Goal: Transaction & Acquisition: Purchase product/service

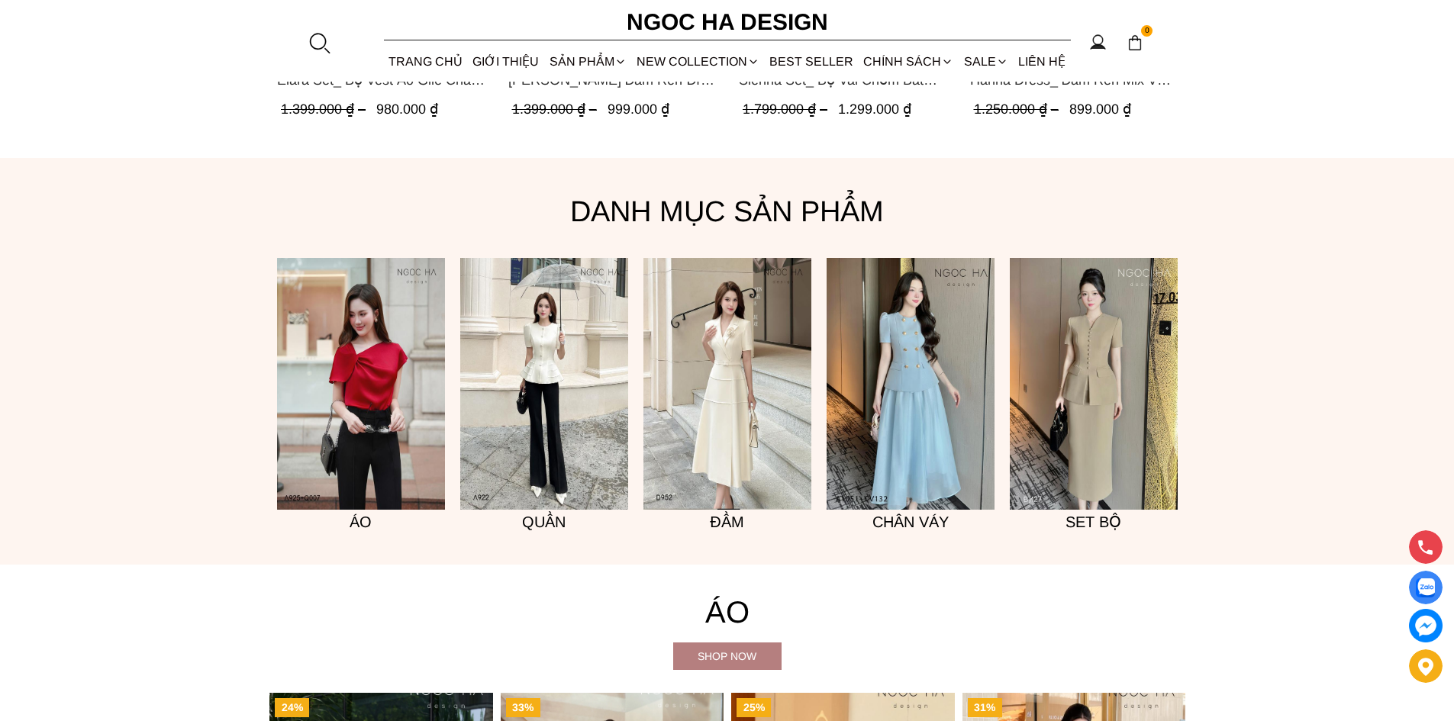
scroll to position [1221, 0]
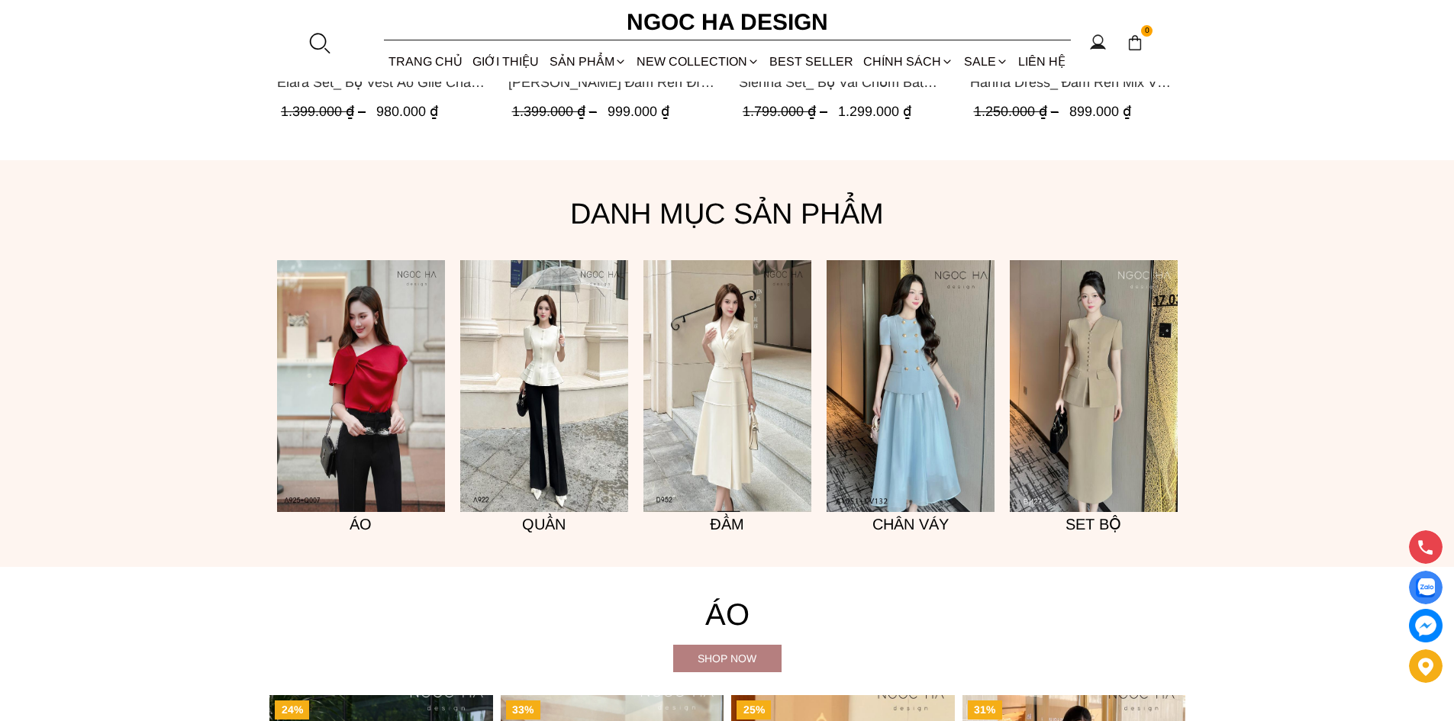
click at [1099, 529] on font "Set bộ" at bounding box center [1094, 524] width 56 height 17
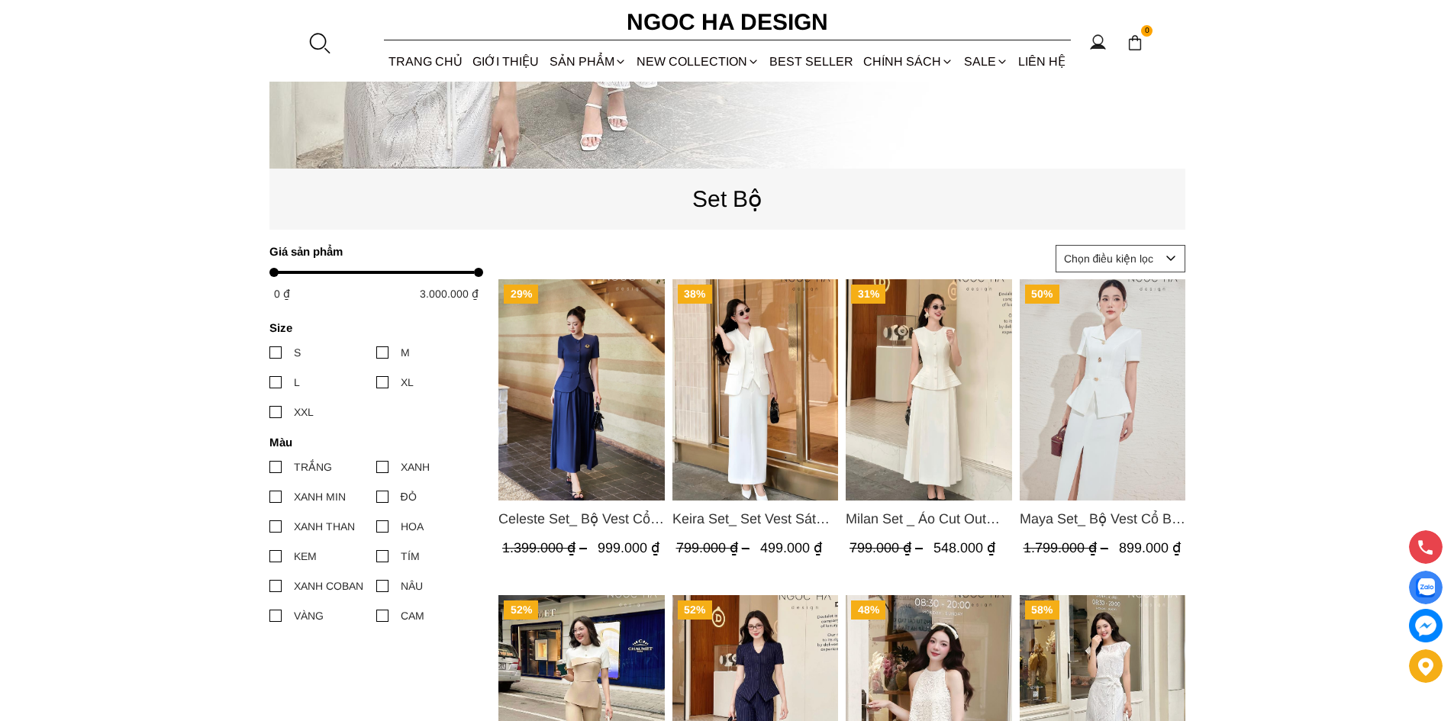
scroll to position [510, 0]
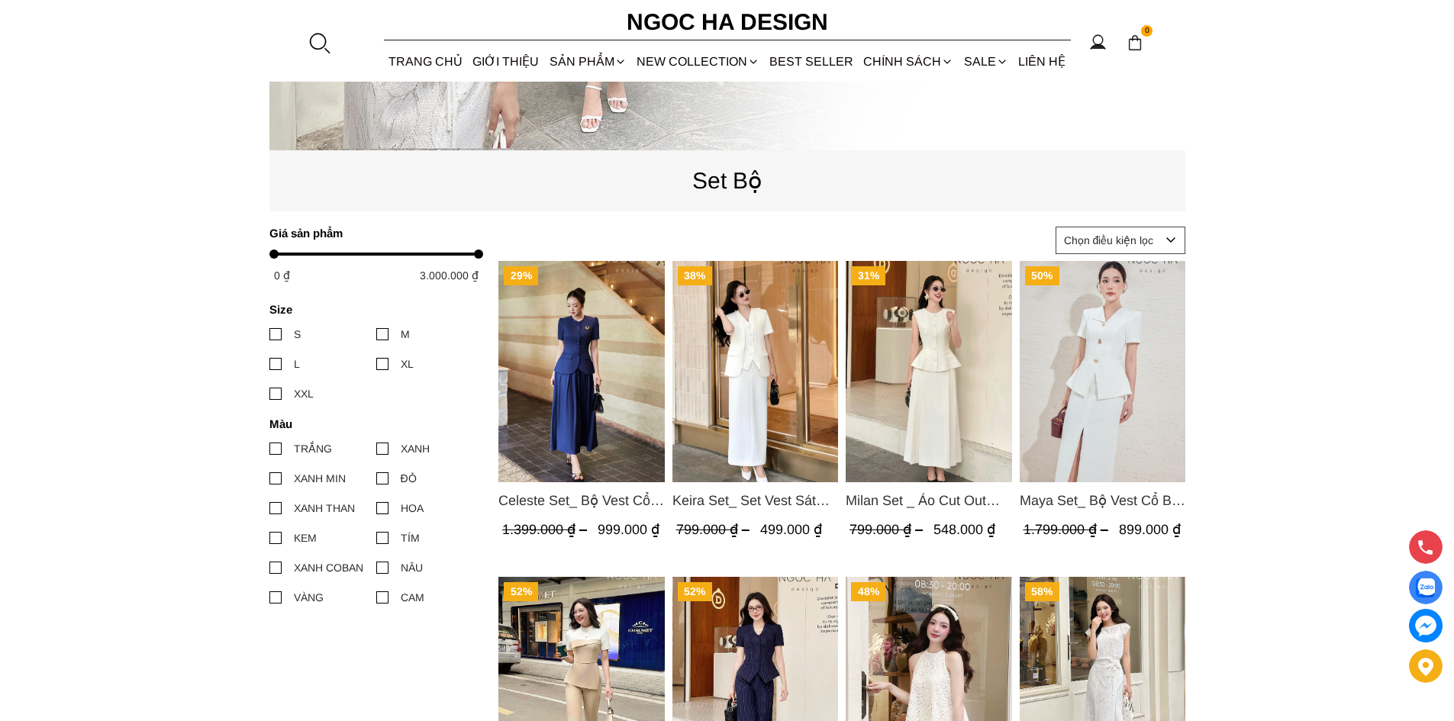
click at [1346, 424] on section "29% [PERSON_NAME] Set_ [PERSON_NAME] Cổ Tròn [PERSON_NAME] Nhún Xòe Màu Xanh Bò…" at bounding box center [727, 459] width 1454 height 1610
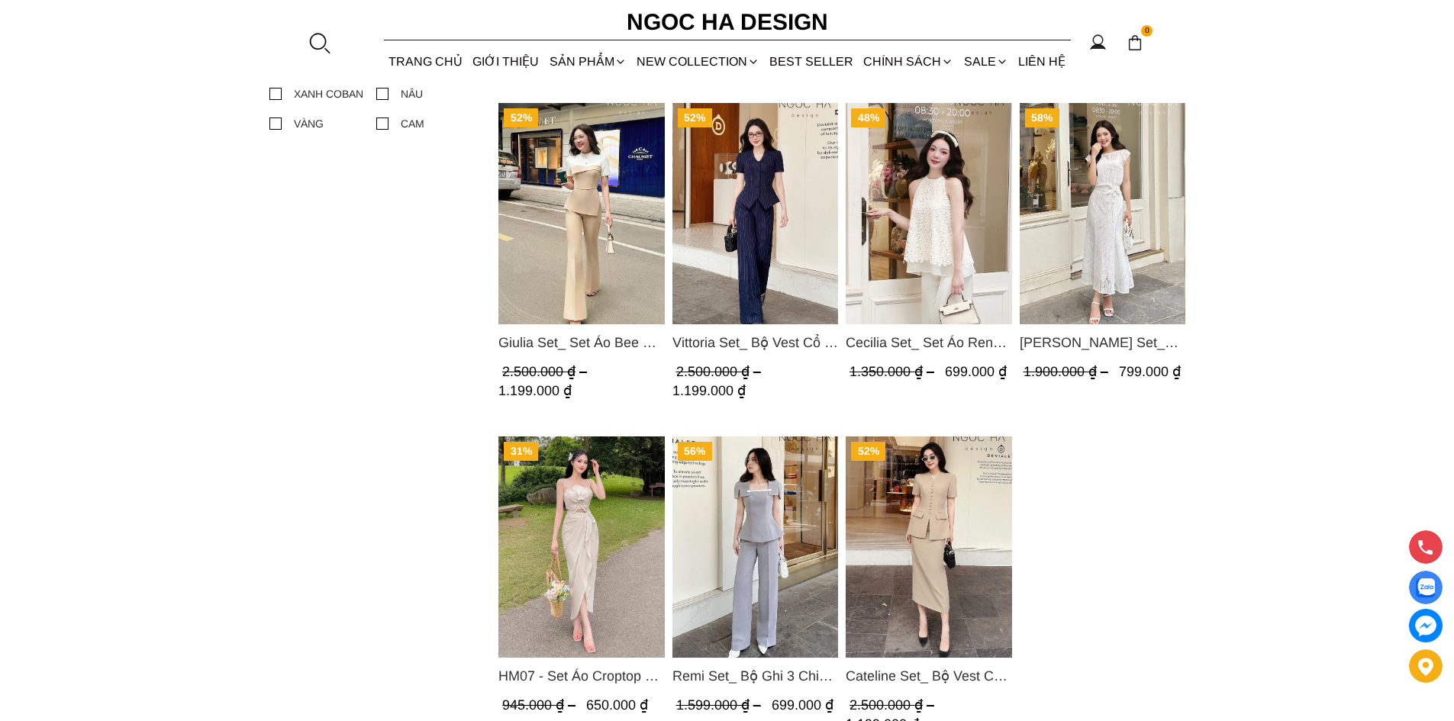
scroll to position [1044, 0]
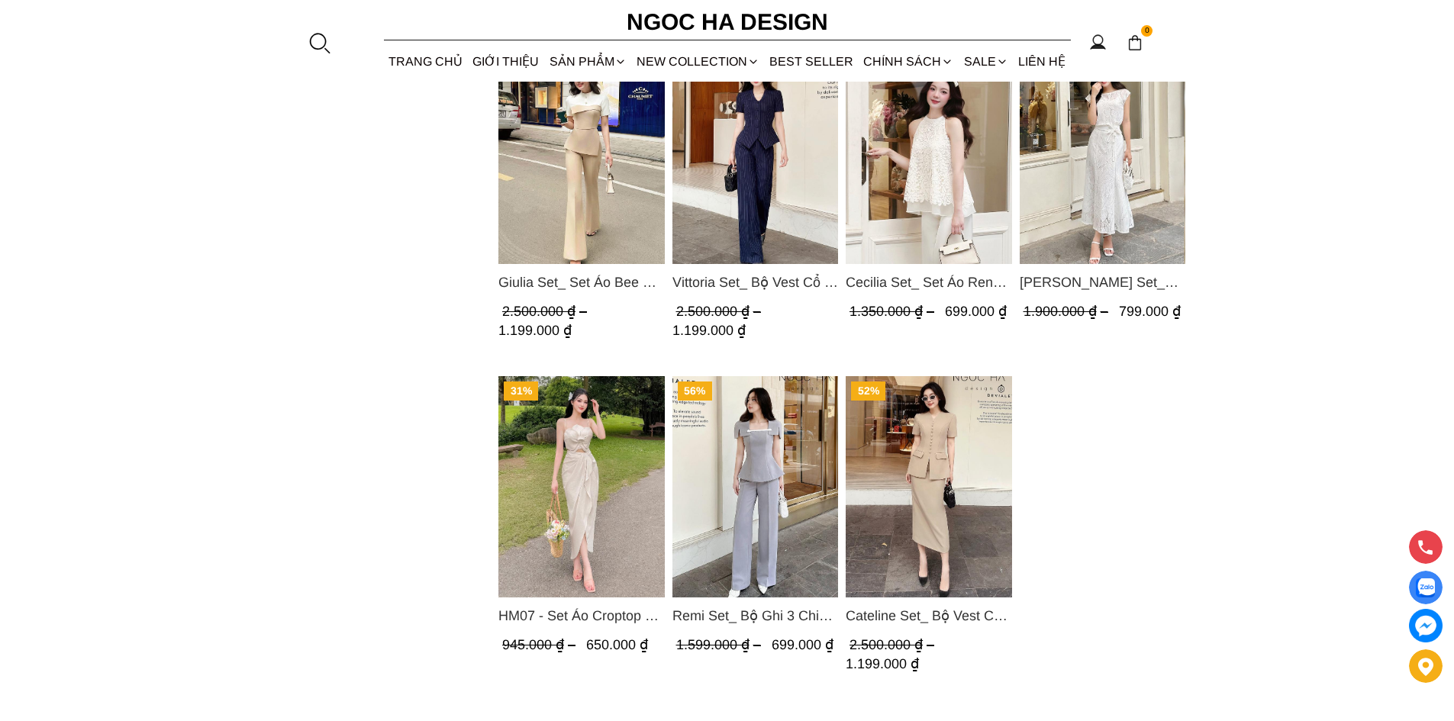
click at [909, 614] on span "Cateline Set_ Bộ Vest Cổ V Đính Cúc Nhí Chân Váy Bút Chì BJ127" at bounding box center [929, 615] width 166 height 21
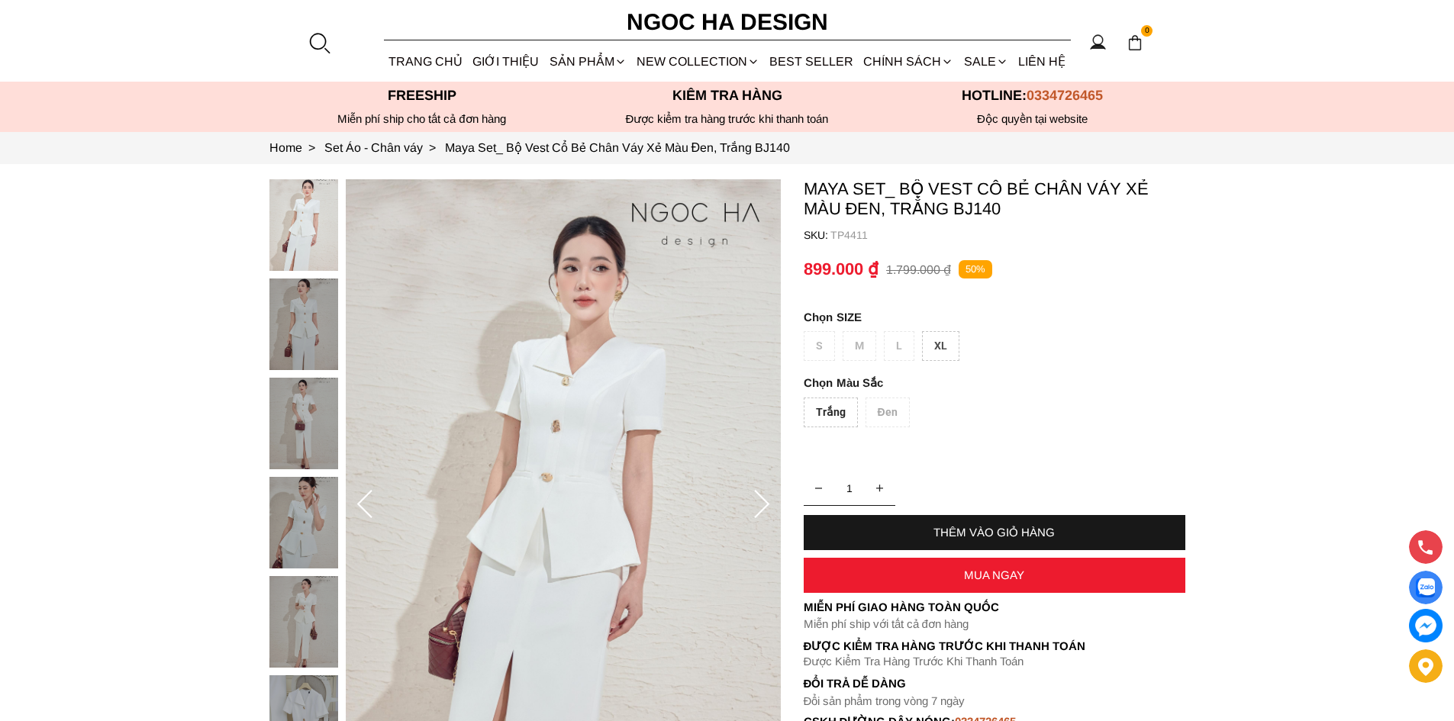
click at [272, 560] on div at bounding box center [307, 675] width 76 height 992
click at [306, 546] on img at bounding box center [303, 523] width 69 height 92
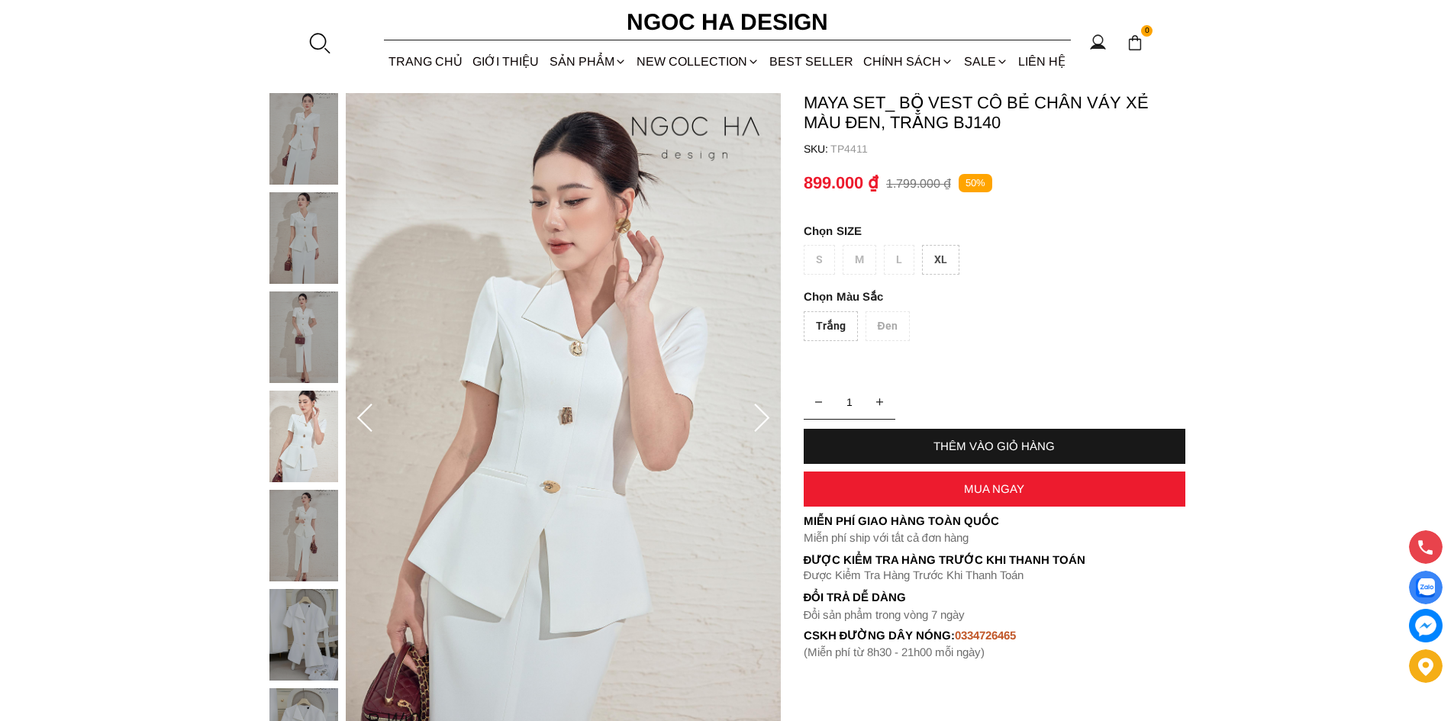
scroll to position [229, 0]
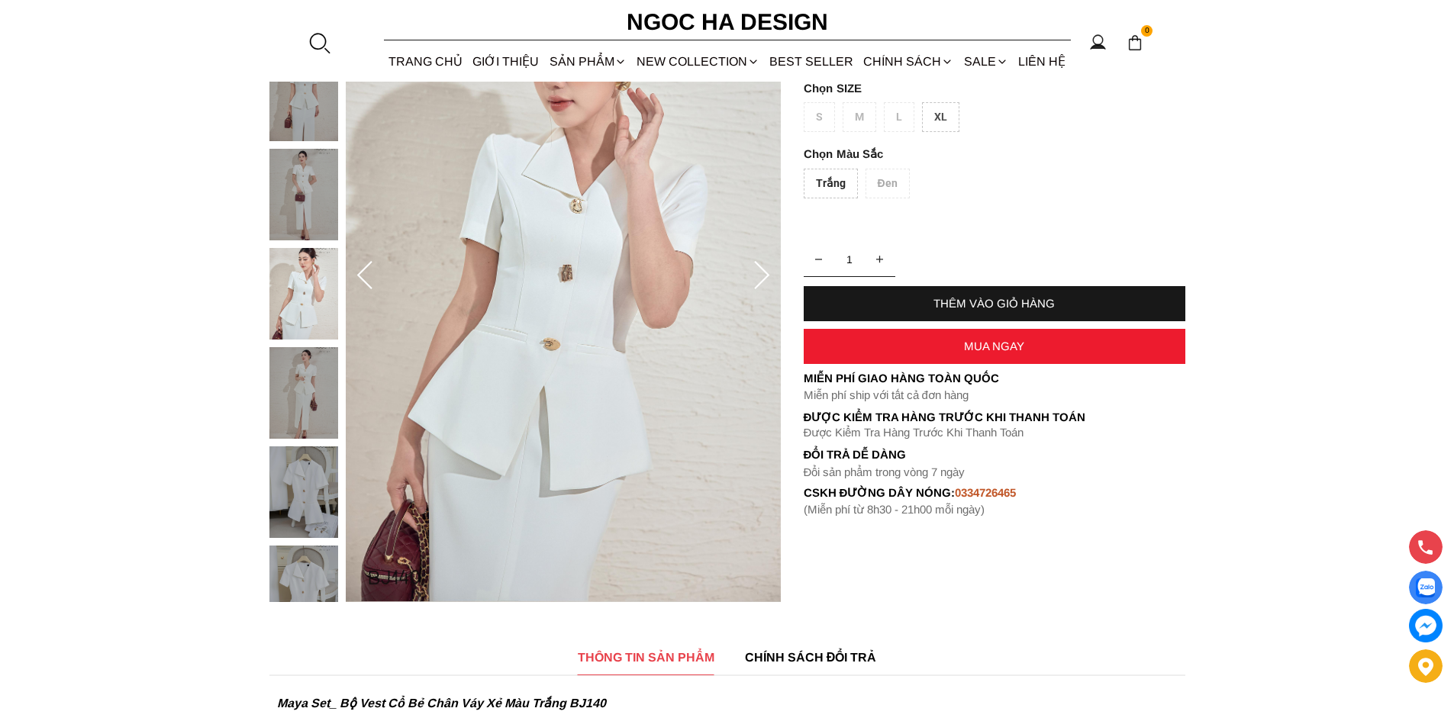
click at [888, 179] on div "Trắng Đen" at bounding box center [995, 187] width 382 height 37
click at [892, 179] on div "Trắng Đen" at bounding box center [995, 187] width 382 height 37
click at [892, 180] on div "Trắng Đen" at bounding box center [995, 187] width 382 height 37
click at [901, 163] on container "Maya Set_ Bộ Vest Cổ Bẻ Chân Váy Xẻ Màu Đen, Trắng BJ140 SKU: TP4411 Trắng Đen …" at bounding box center [995, 233] width 382 height 566
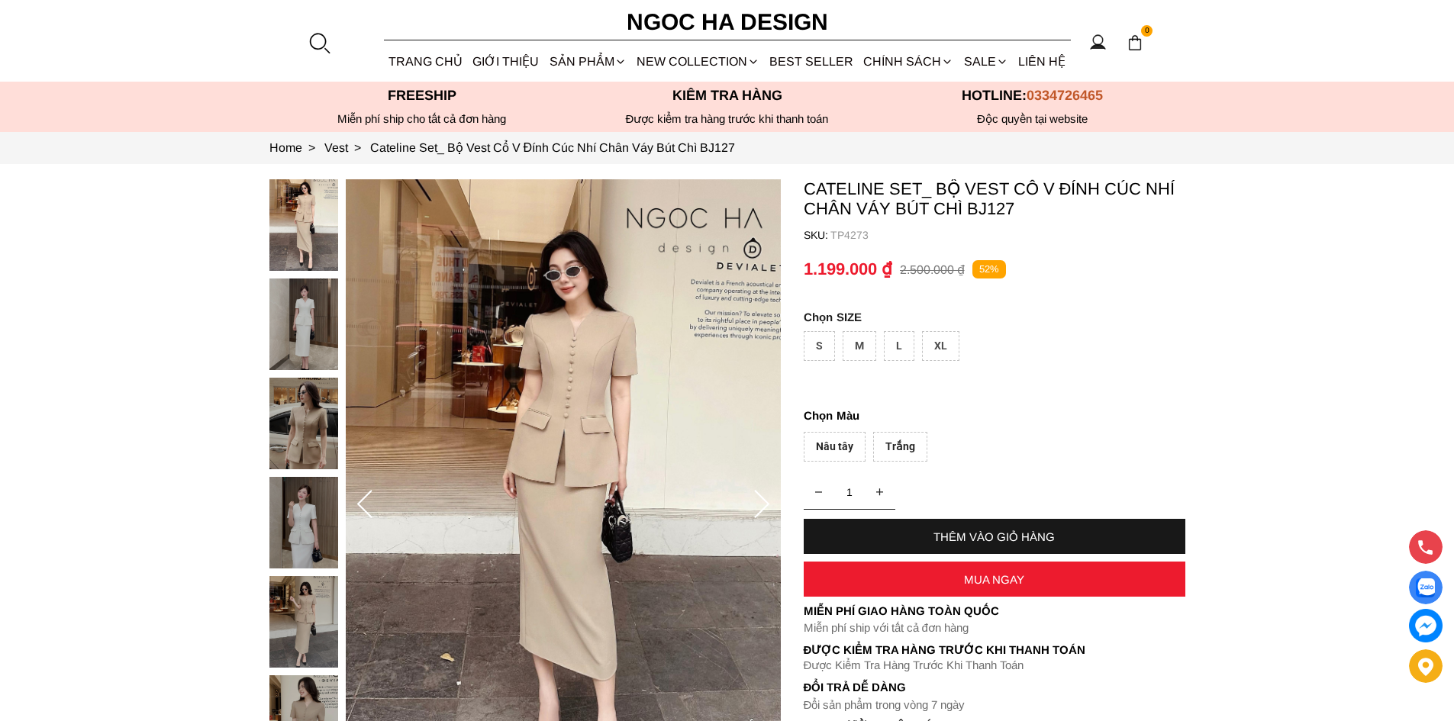
click at [305, 418] on img at bounding box center [303, 424] width 69 height 92
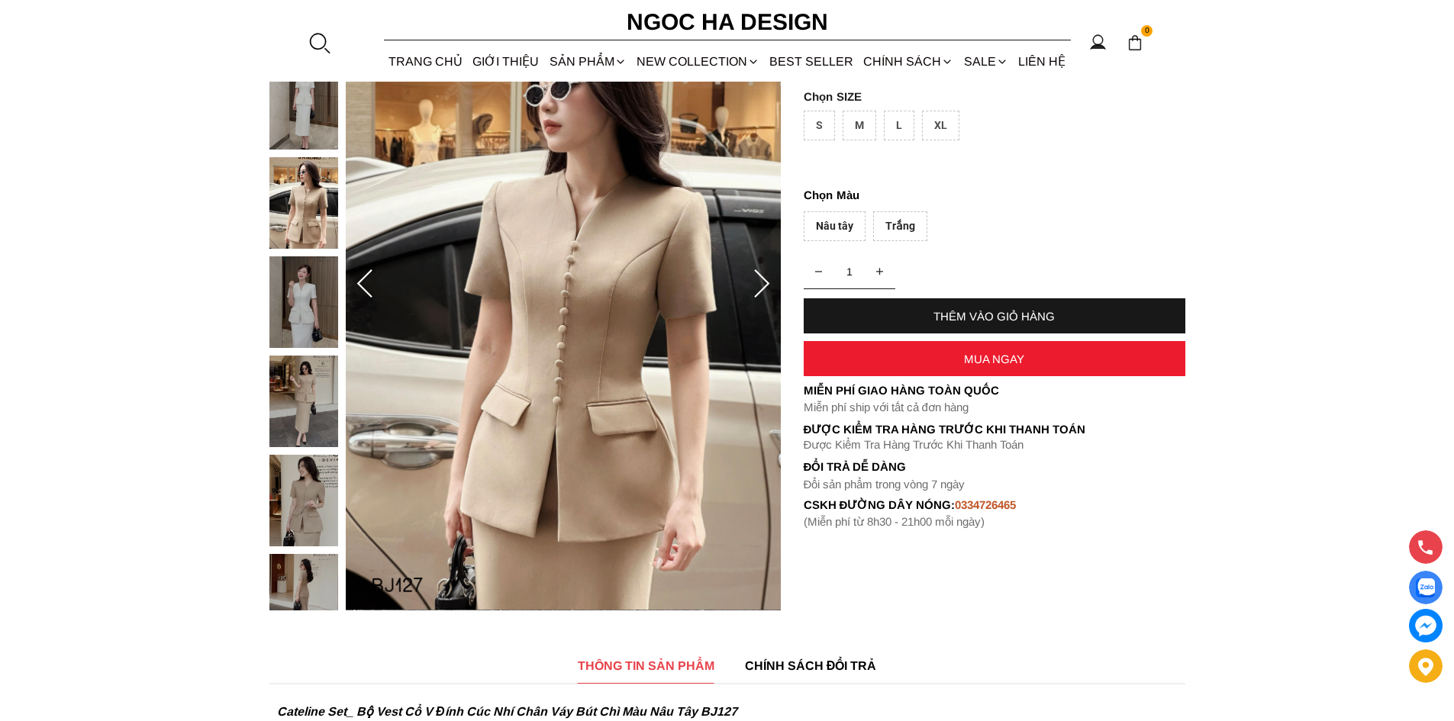
scroll to position [229, 0]
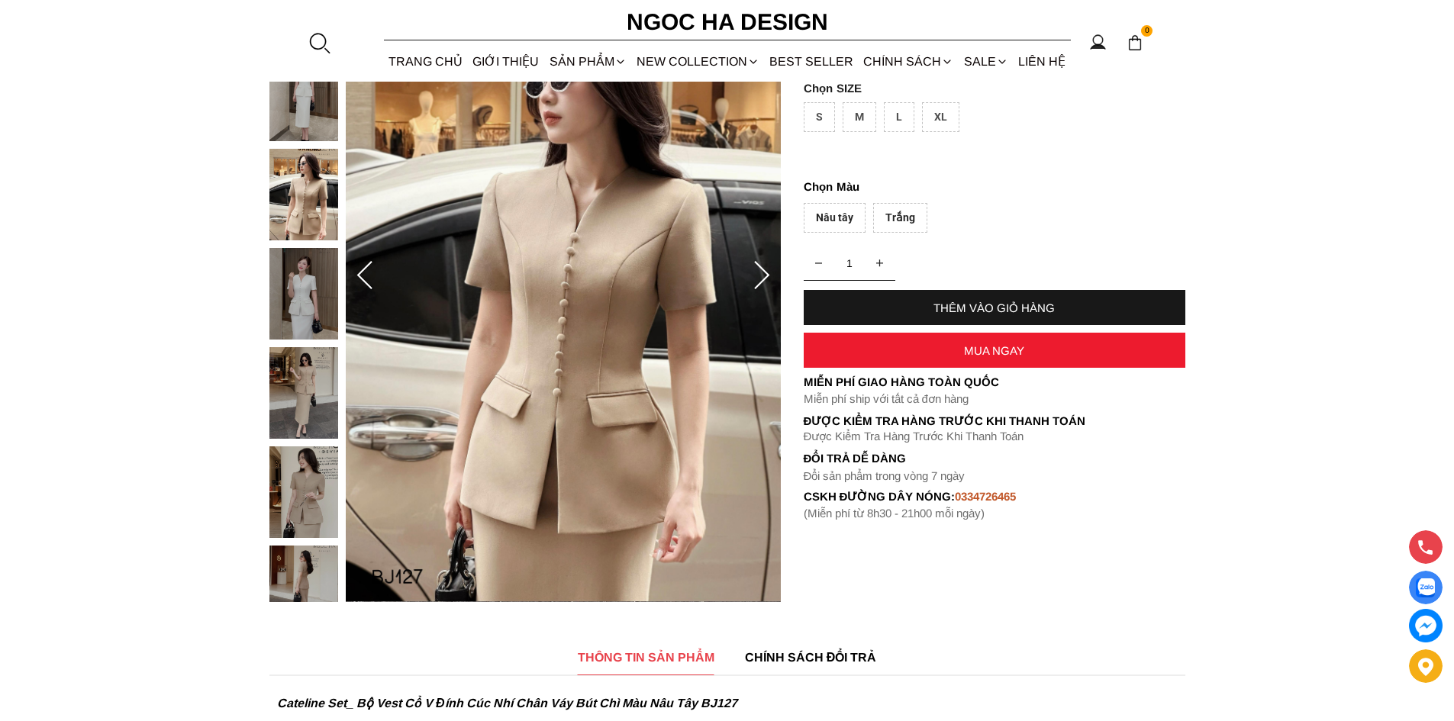
click at [285, 483] on img at bounding box center [303, 493] width 69 height 92
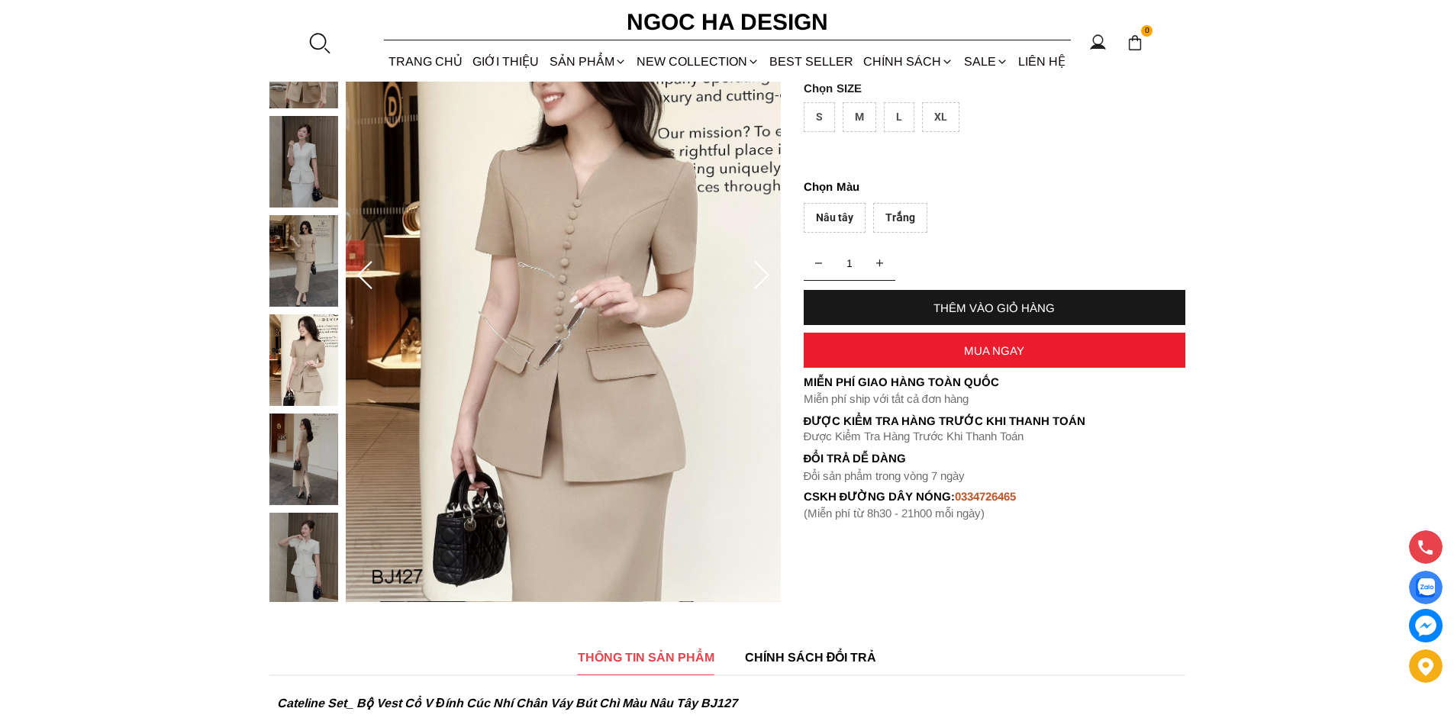
click at [301, 548] on img at bounding box center [303, 559] width 69 height 92
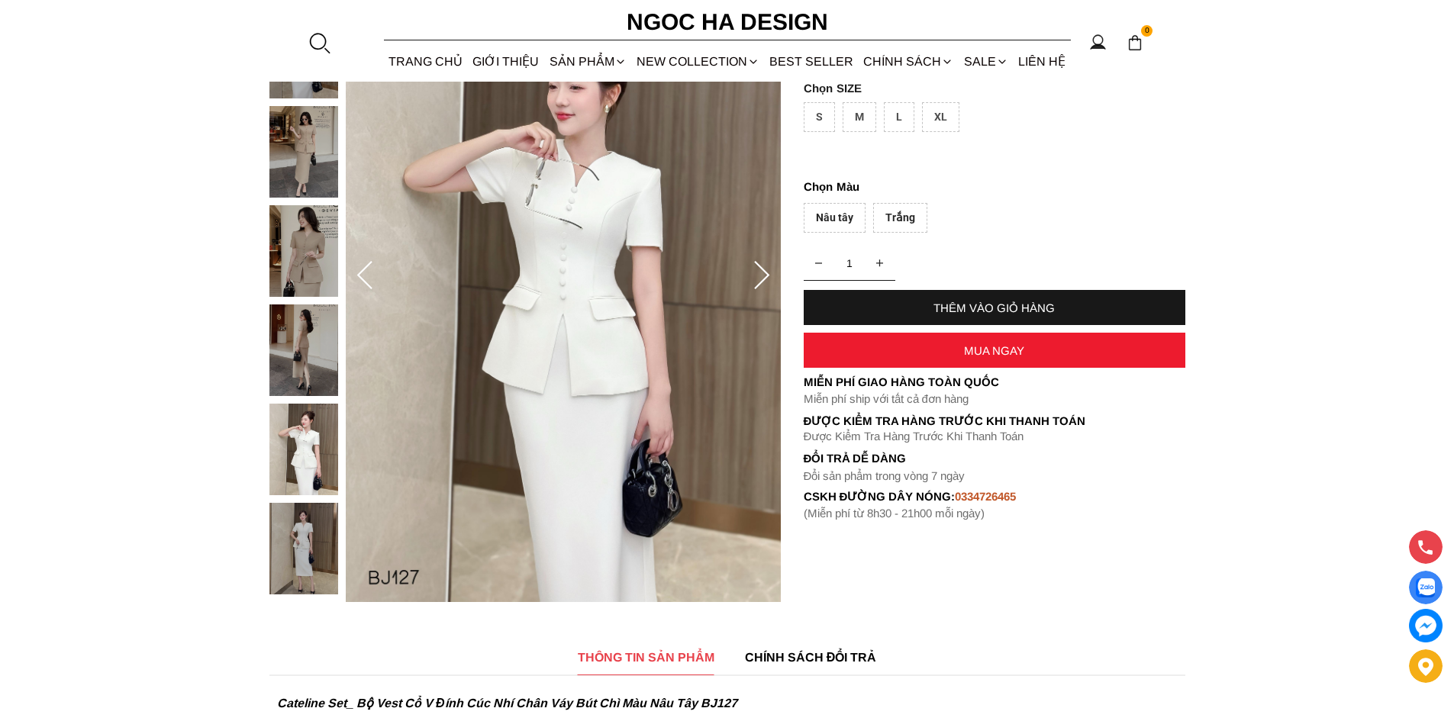
click at [281, 363] on img at bounding box center [303, 351] width 69 height 92
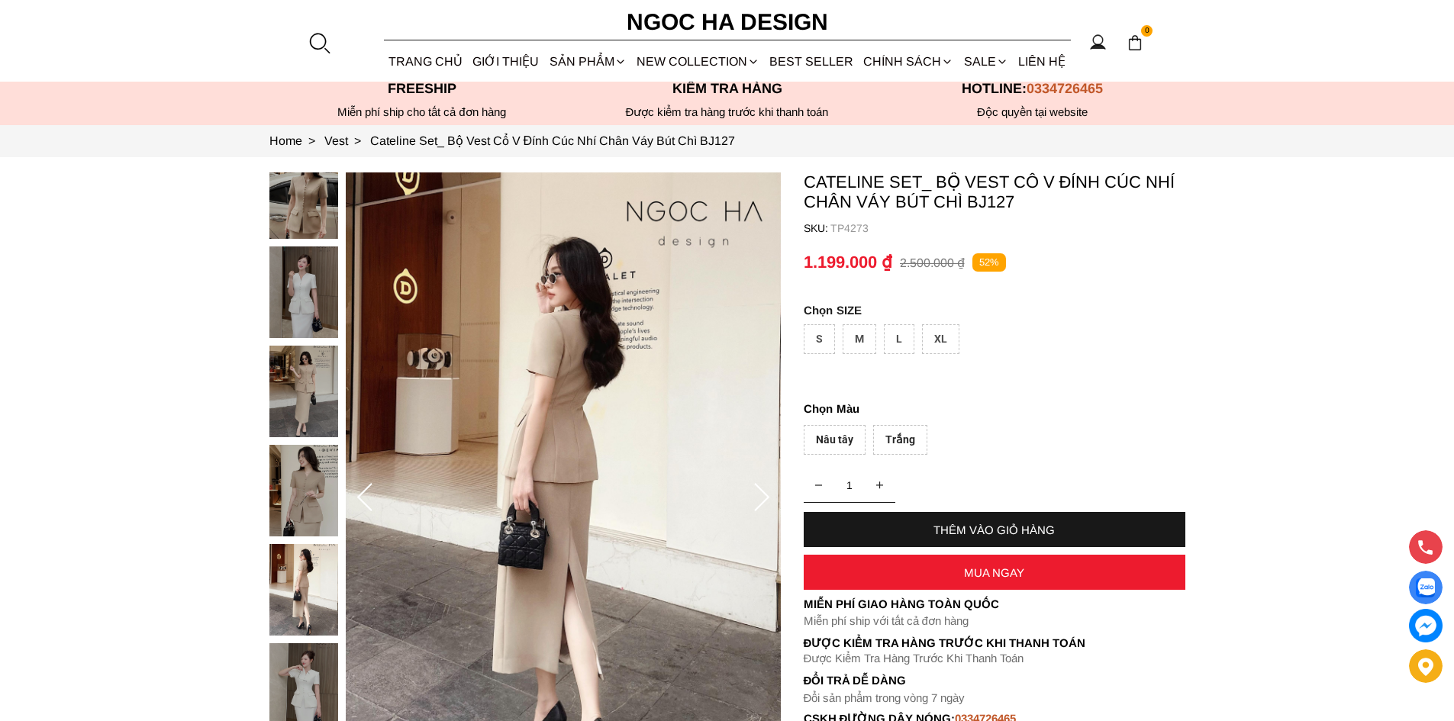
scroll to position [0, 0]
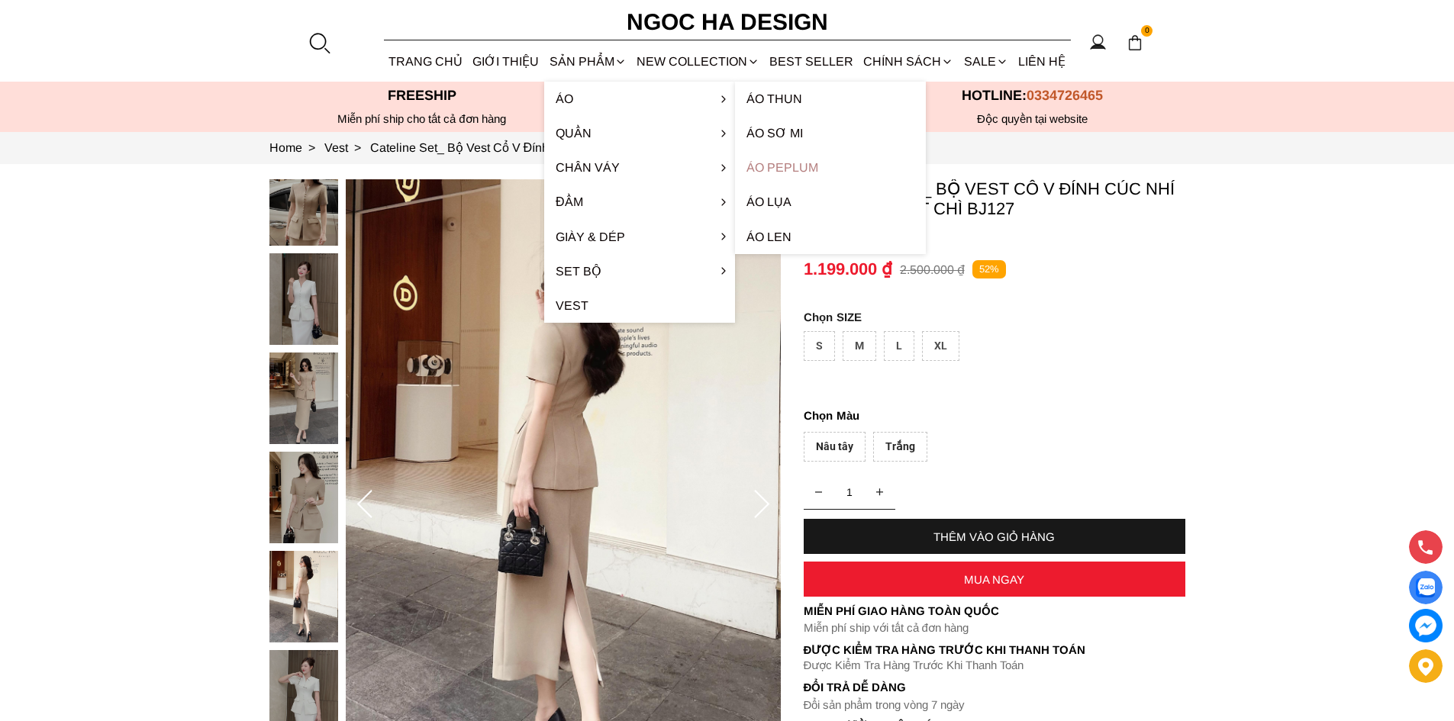
click at [775, 169] on link "Áo Peplum" at bounding box center [830, 167] width 191 height 34
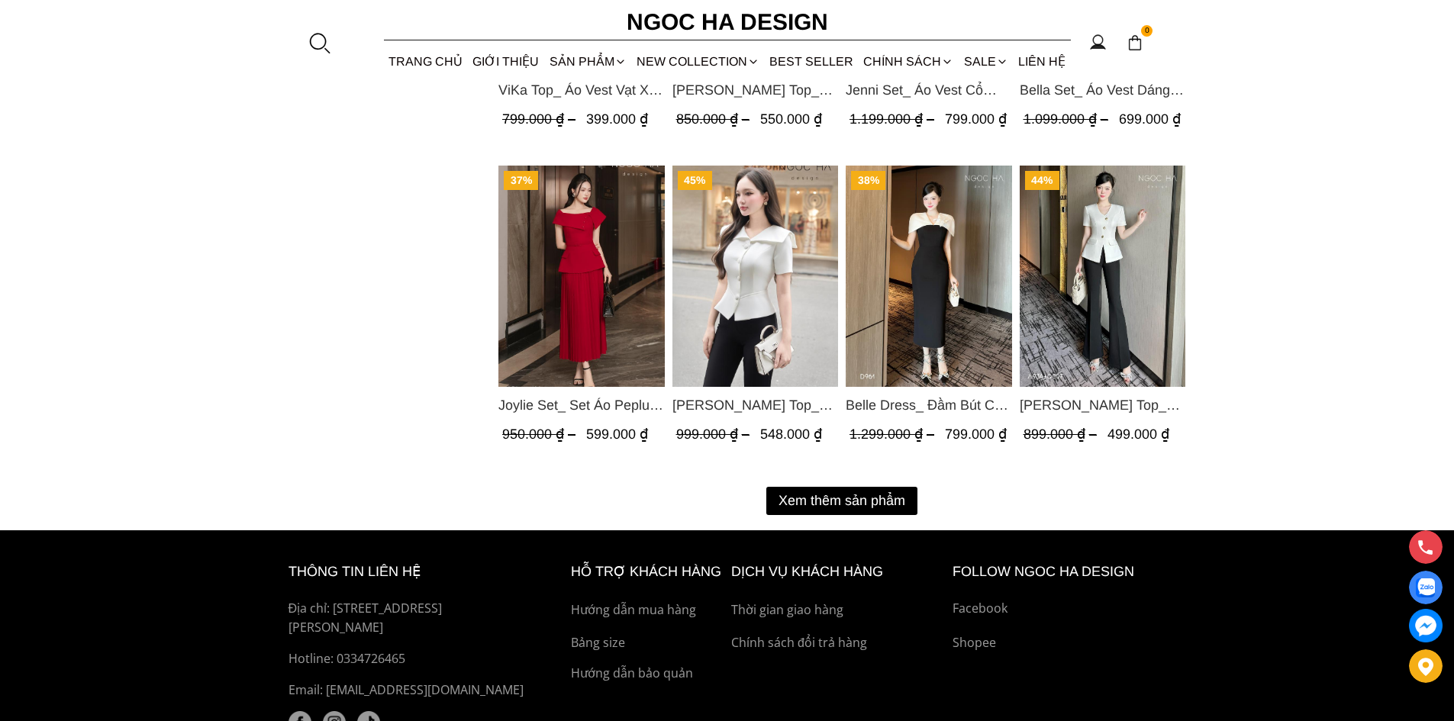
scroll to position [1908, 0]
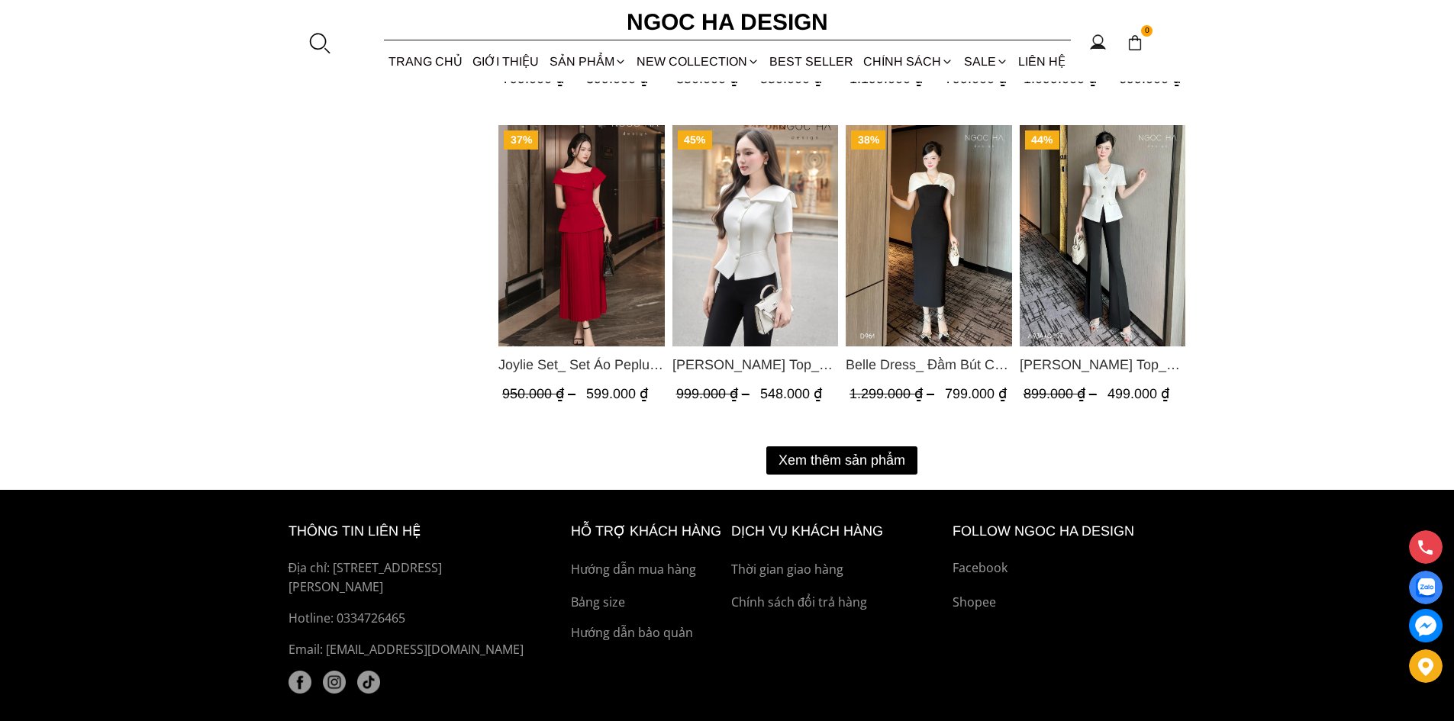
click at [859, 466] on button "Xem thêm sản phẩm" at bounding box center [841, 461] width 151 height 28
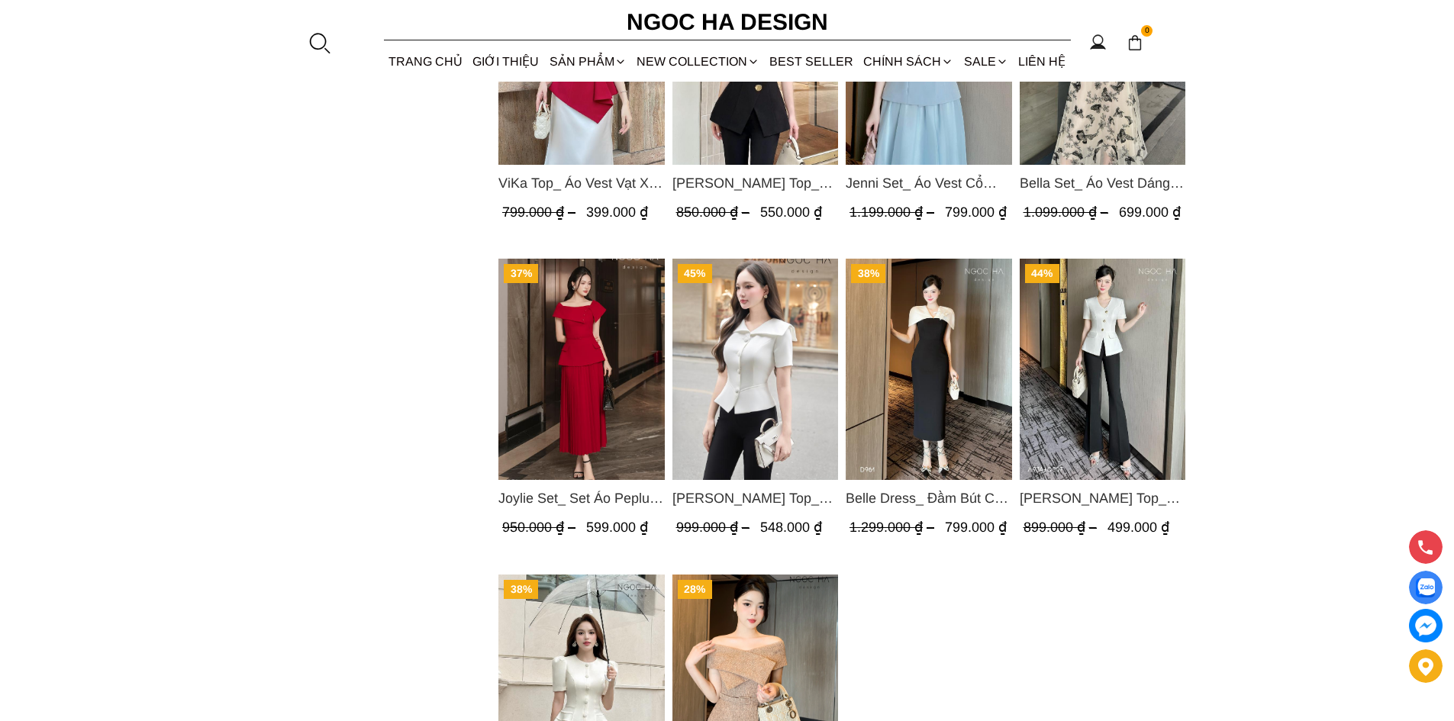
scroll to position [1374, 0]
